Goal: Use online tool/utility: Utilize a website feature to perform a specific function

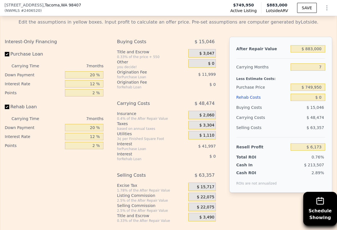
scroll to position [900, 0]
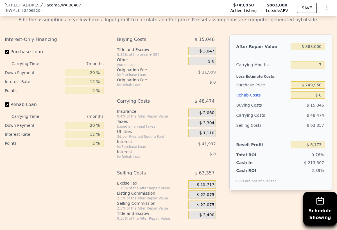
click at [310, 47] on input "$ 883,000" at bounding box center [308, 46] width 35 height 7
type input "$ 7"
type input "-$ 811,953"
type input "$ 75"
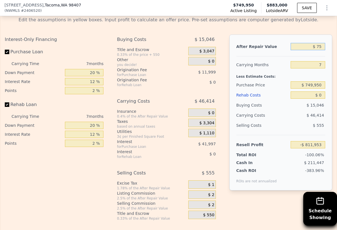
type input "-$ 811,890"
type input "$ 750"
type input "-$ 811,265"
type input "$ 7,500"
type input "-$ 805,013"
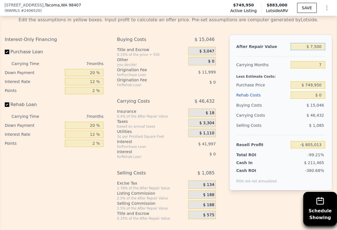
type input "$ 75,000"
type input "-$ 742,470"
type input "$ 750,000"
type input "-$ 117,058"
click at [323, 66] on input "7" at bounding box center [308, 64] width 35 height 7
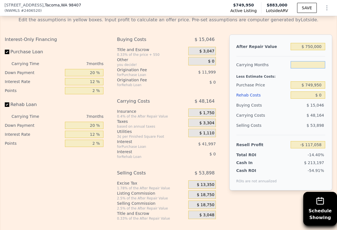
type input "8"
type input "-$ 123,939"
type input "8"
click at [322, 95] on input "$ 0" at bounding box center [308, 95] width 35 height 7
click at [314, 85] on input "$ 749,950" at bounding box center [308, 84] width 35 height 7
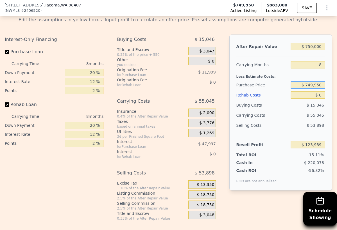
click at [314, 85] on input "$ 749,950" at bounding box center [308, 84] width 35 height 7
type input "$ 395,000"
click at [317, 96] on input "$ 0" at bounding box center [308, 95] width 35 height 7
type input "$ 260,592"
type input "$ 10"
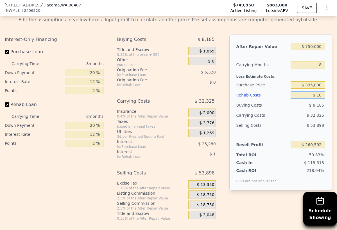
type input "$ 260,582"
type input "$ 100"
type input "$ 260,482"
type input "$ 1,000"
type input "$ 259,512"
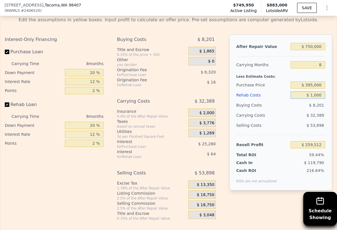
type input "$ 10,000"
type input "$ 249,792"
type input "$ 1,000"
type input "$ 259,512"
type input "$ 100"
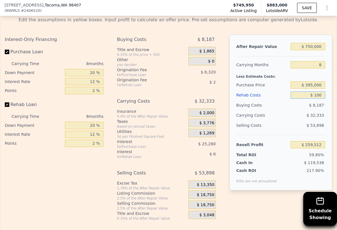
type input "$ 260,482"
type input "$ 10"
type input "$ 260,582"
type input "$ 120"
type input "$ 260,462"
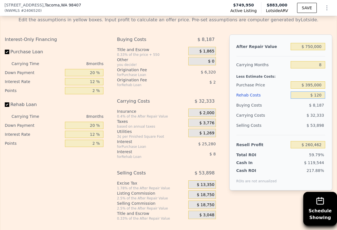
type input "$ 1,200"
type input "$ 259,293"
type input "$ 12,000"
type input "$ 247,632"
type input "$ 120,000"
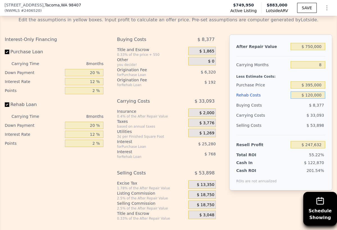
type input "$ 130,992"
type input "$ 1,200,000"
type input "-$ 1,035,408"
click at [301, 126] on div "$ 53,898" at bounding box center [308, 126] width 35 height 10
click at [320, 95] on input "$ 1,200,000" at bounding box center [308, 95] width 35 height 7
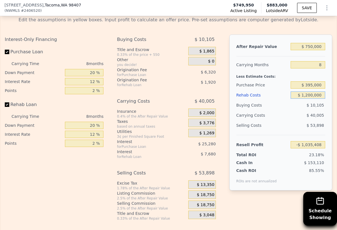
type input "$ 120,000"
type input "$ 130,992"
type input "$ 12,000"
type input "$ 247,632"
type input "$ 120,000"
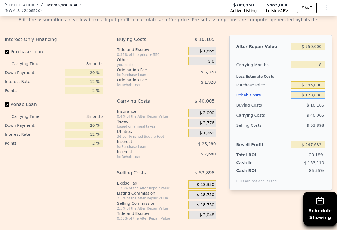
type input "$ 130,992"
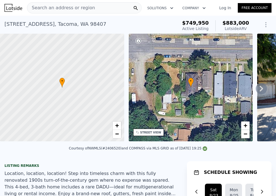
scroll to position [0, 0]
